Goal: Check status: Check status

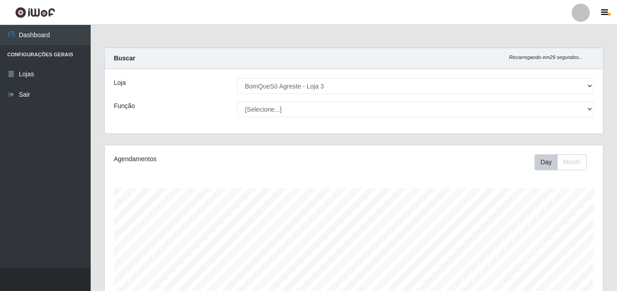
select select "215"
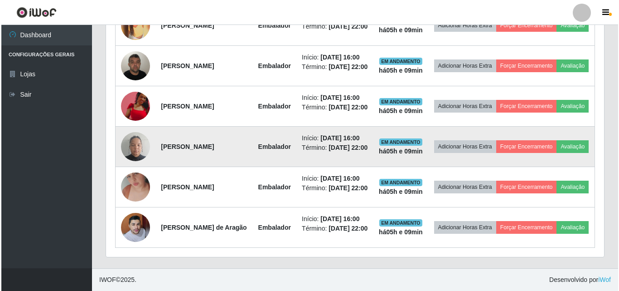
scroll to position [388, 0]
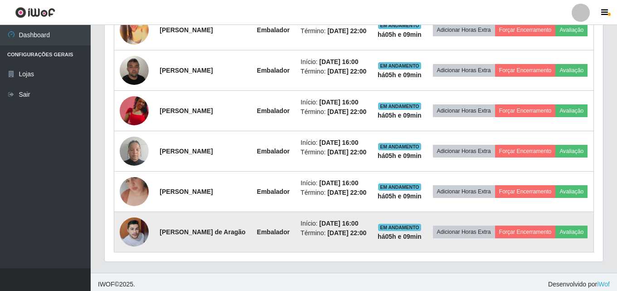
click at [136, 248] on img at bounding box center [134, 231] width 29 height 31
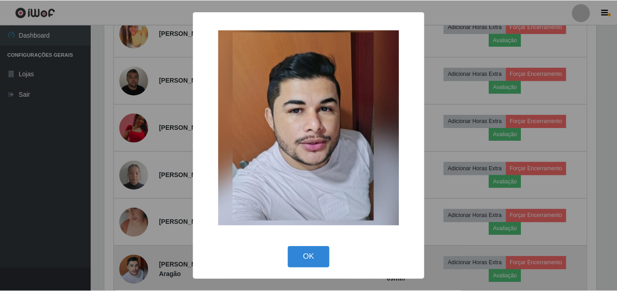
scroll to position [188, 494]
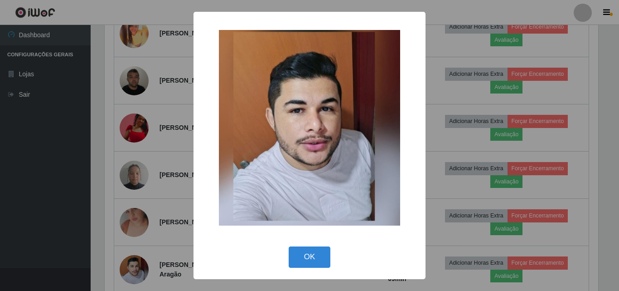
click at [140, 212] on div "× OK Cancel" at bounding box center [309, 145] width 619 height 291
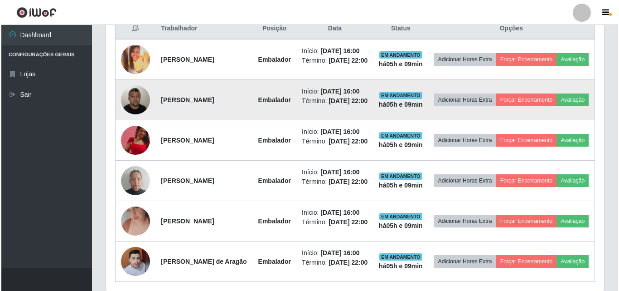
scroll to position [342, 0]
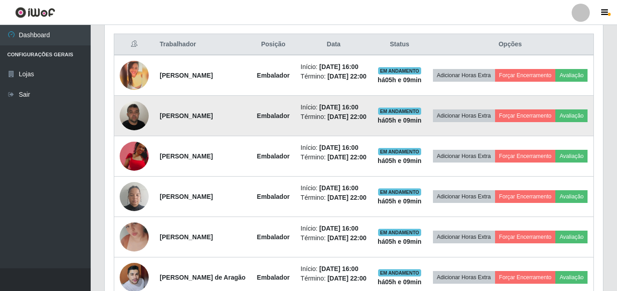
click at [134, 118] on img at bounding box center [134, 115] width 29 height 39
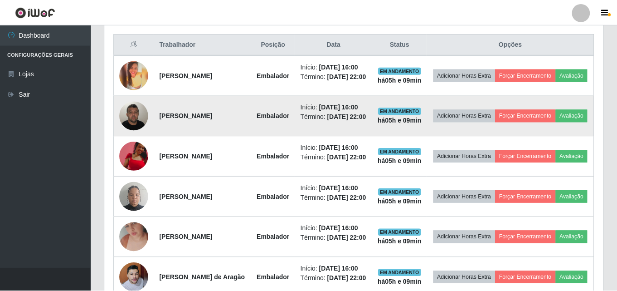
scroll to position [188, 494]
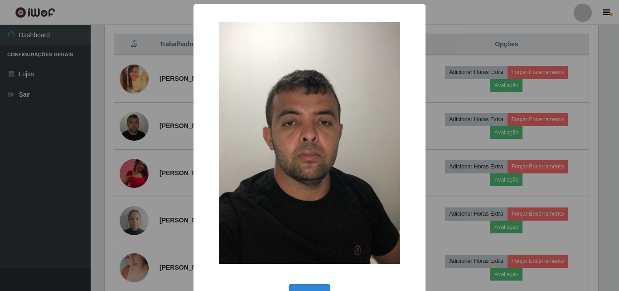
click at [151, 136] on div "× OK Cancel" at bounding box center [309, 145] width 619 height 291
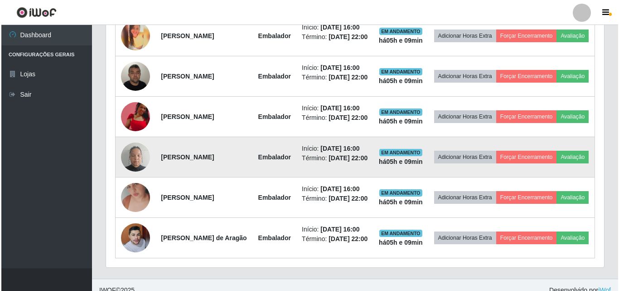
scroll to position [433, 0]
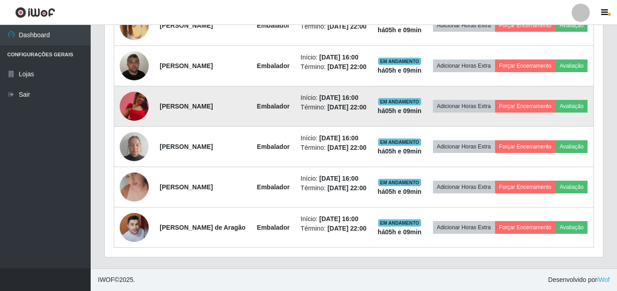
click at [136, 92] on img at bounding box center [134, 106] width 29 height 29
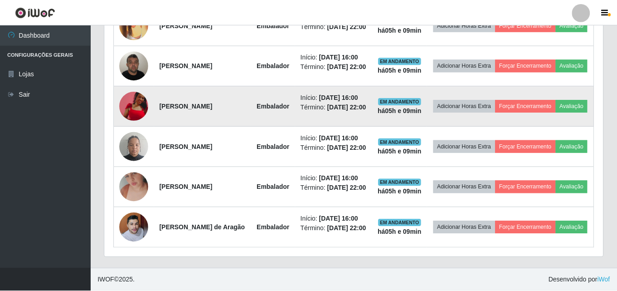
scroll to position [188, 494]
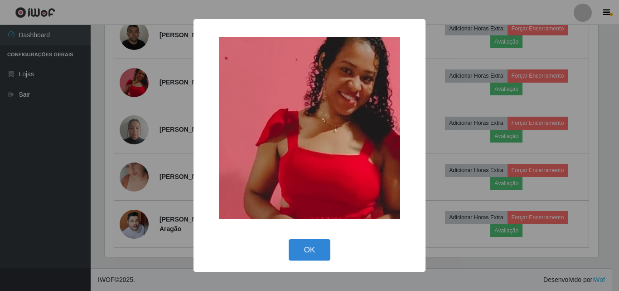
click at [151, 201] on div "× OK Cancel" at bounding box center [309, 145] width 619 height 291
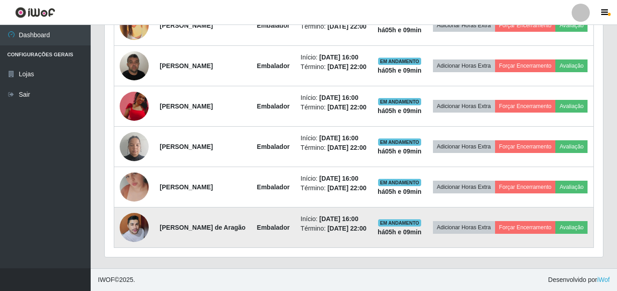
scroll to position [188, 498]
click at [142, 222] on img at bounding box center [134, 227] width 29 height 31
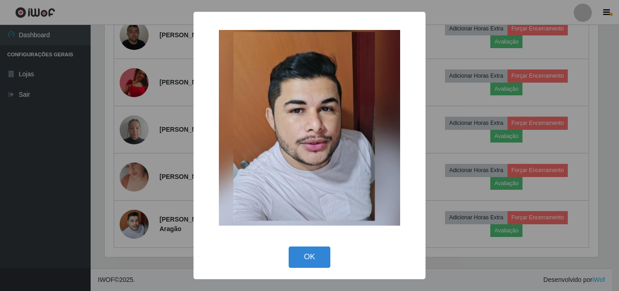
click at [140, 187] on div "× OK Cancel" at bounding box center [309, 145] width 619 height 291
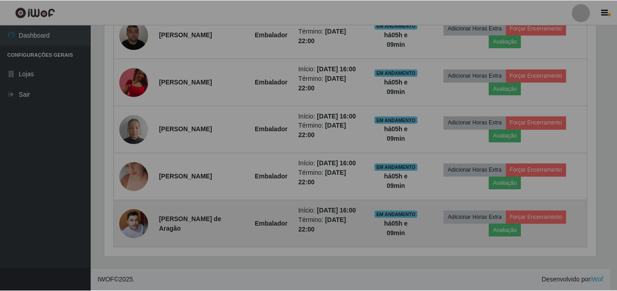
scroll to position [188, 498]
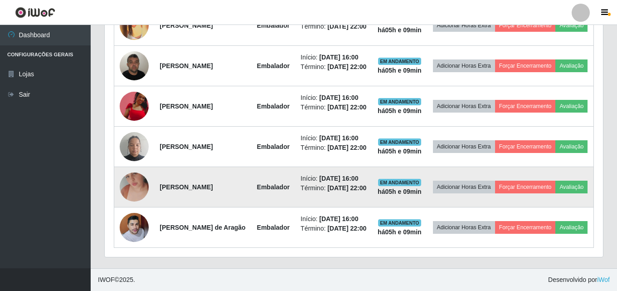
click at [134, 179] on img at bounding box center [134, 187] width 29 height 52
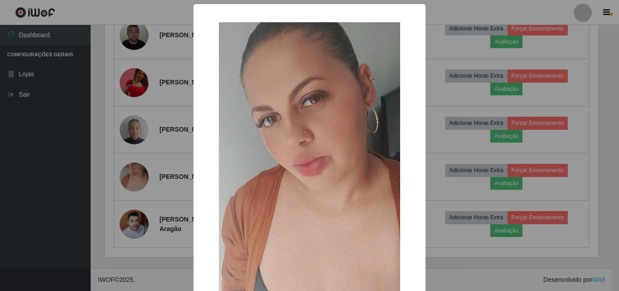
click at [168, 137] on div "× OK Cancel" at bounding box center [309, 145] width 619 height 291
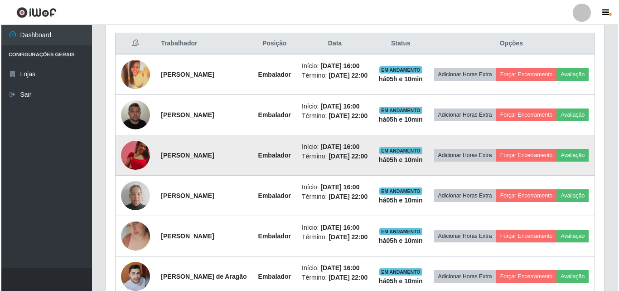
scroll to position [342, 0]
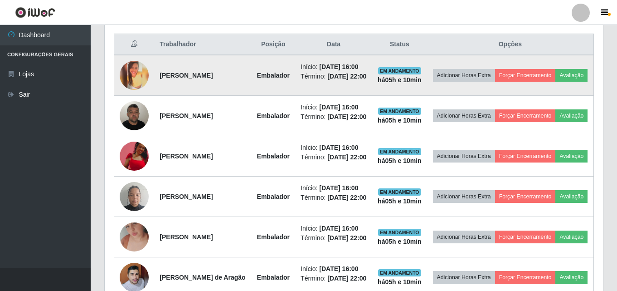
click at [125, 65] on td at bounding box center [134, 75] width 40 height 41
click at [131, 75] on img at bounding box center [134, 75] width 29 height 29
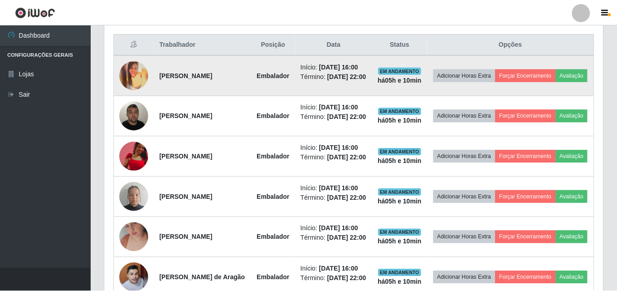
scroll to position [188, 494]
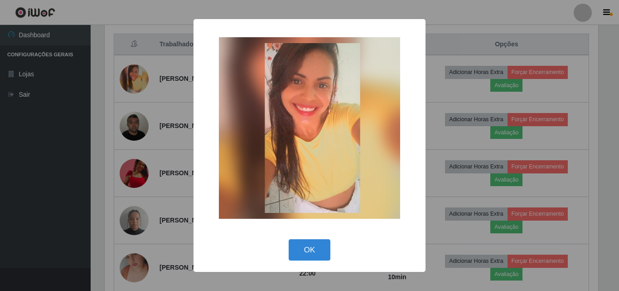
click at [159, 140] on div "× OK Cancel" at bounding box center [309, 145] width 619 height 291
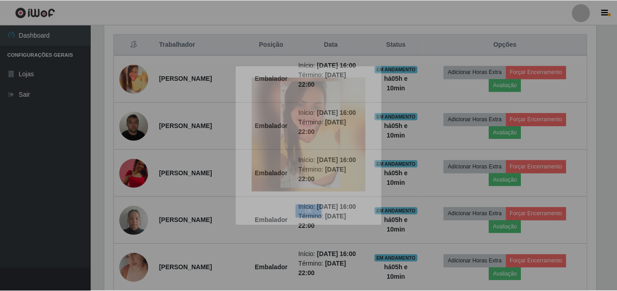
scroll to position [0, 0]
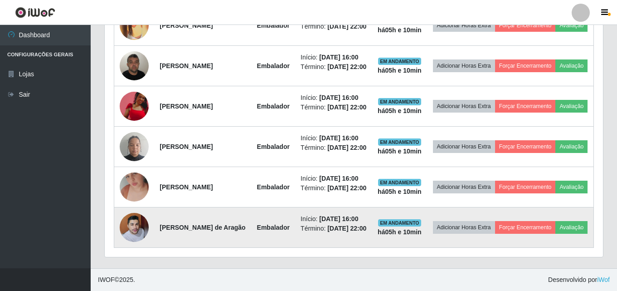
click at [134, 217] on img at bounding box center [134, 227] width 29 height 31
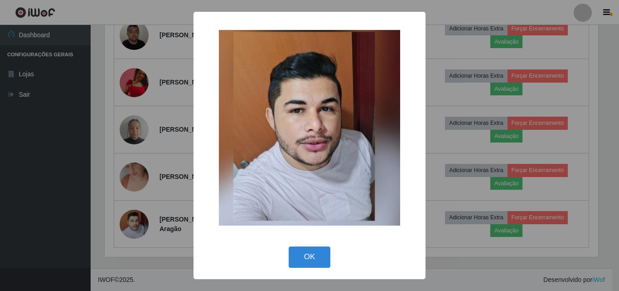
click at [182, 156] on div "× OK Cancel" at bounding box center [309, 145] width 619 height 291
